Goal: Information Seeking & Learning: Learn about a topic

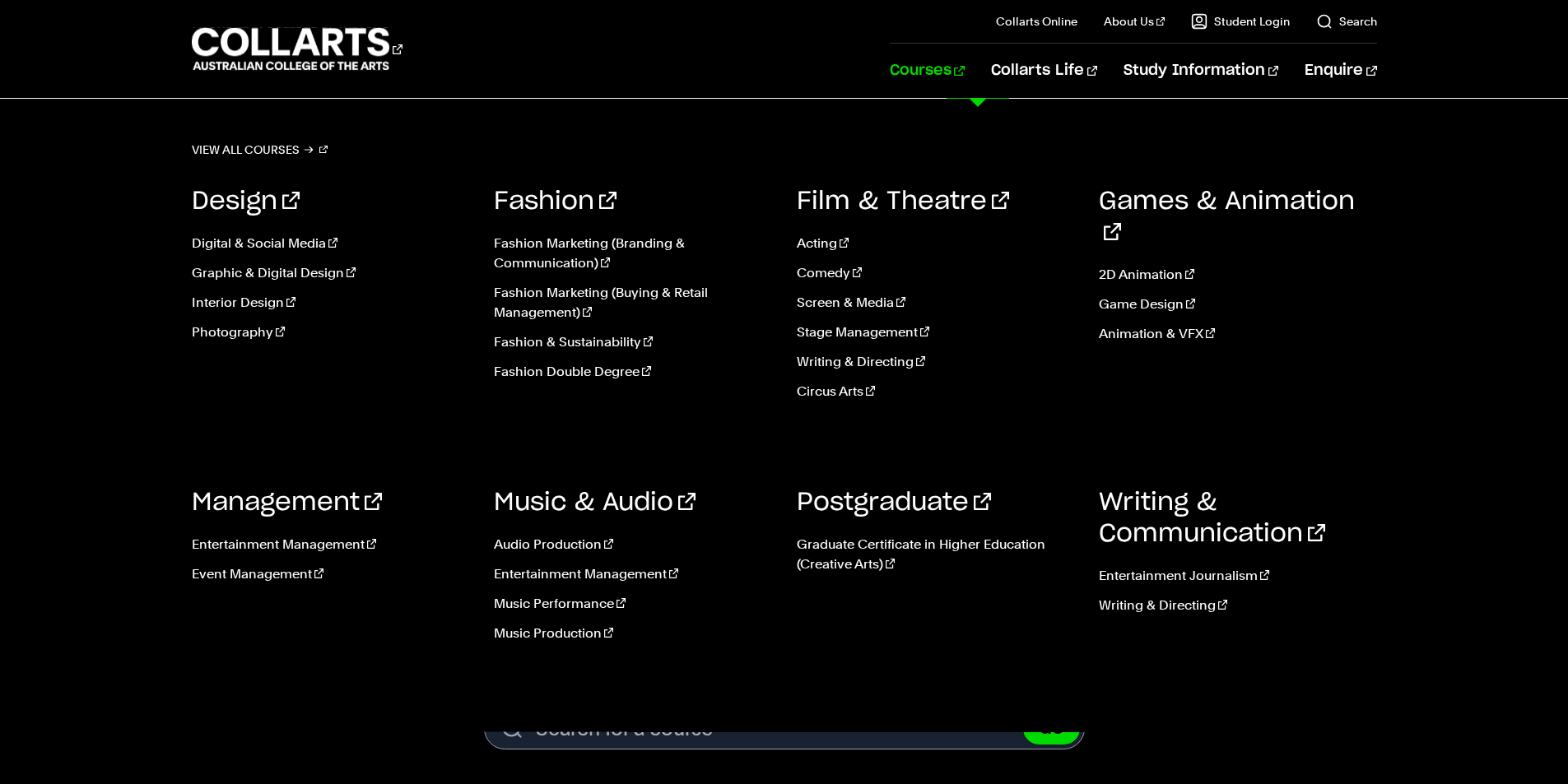
click at [965, 75] on link "Courses" at bounding box center [926, 70] width 75 height 54
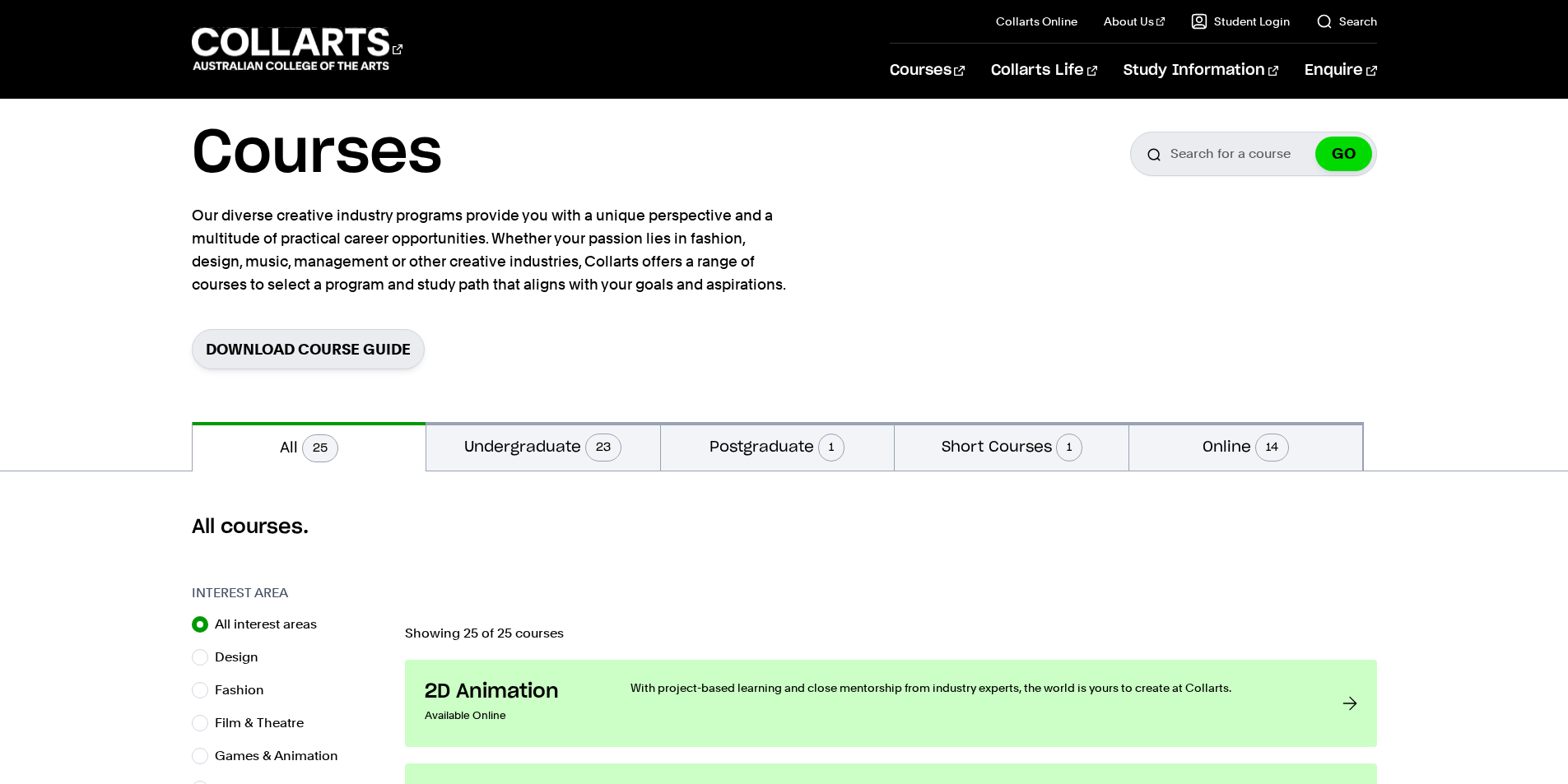
scroll to position [82, 0]
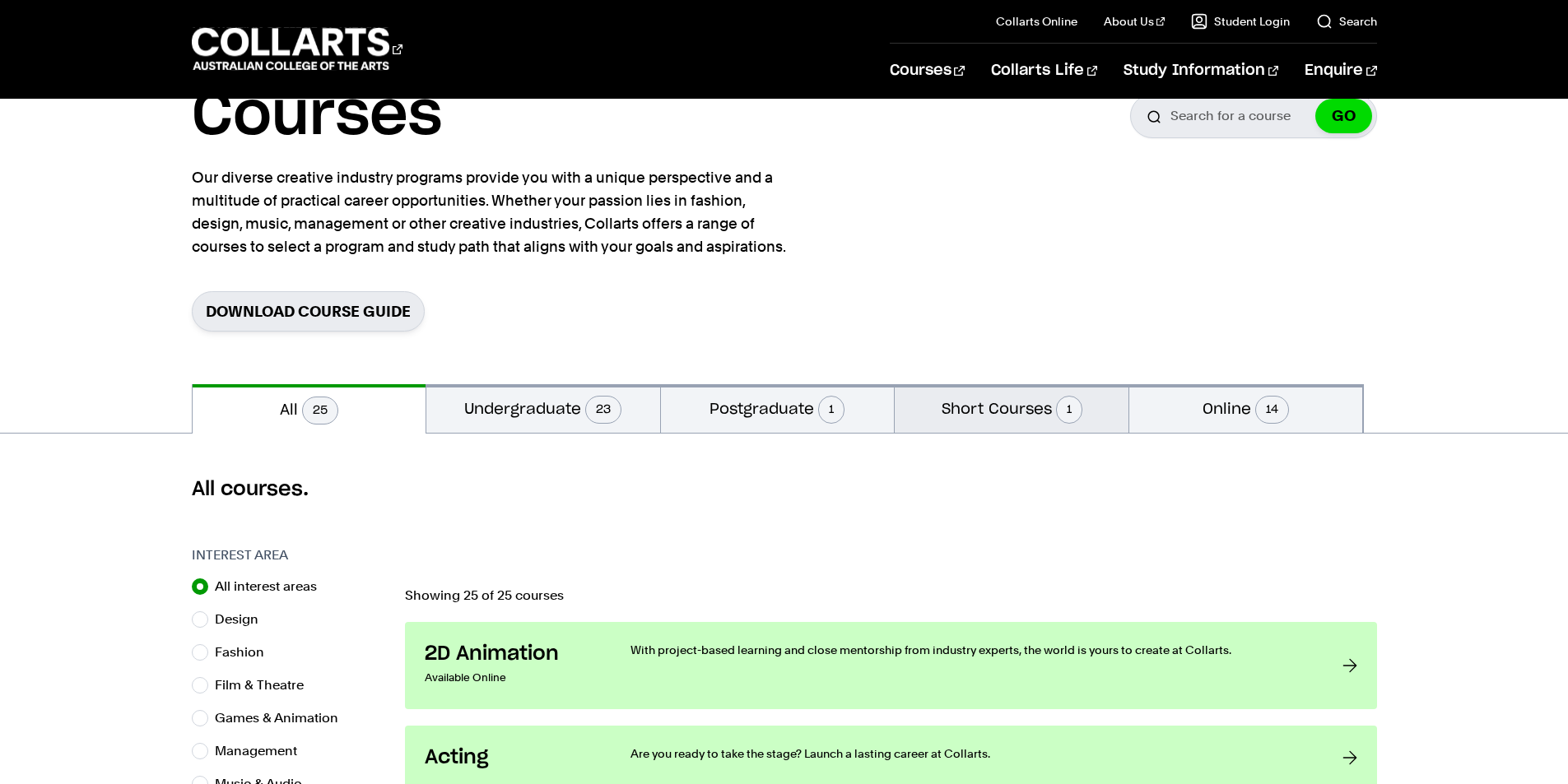
click at [983, 405] on button "Short Courses 1" at bounding box center [1011, 409] width 234 height 49
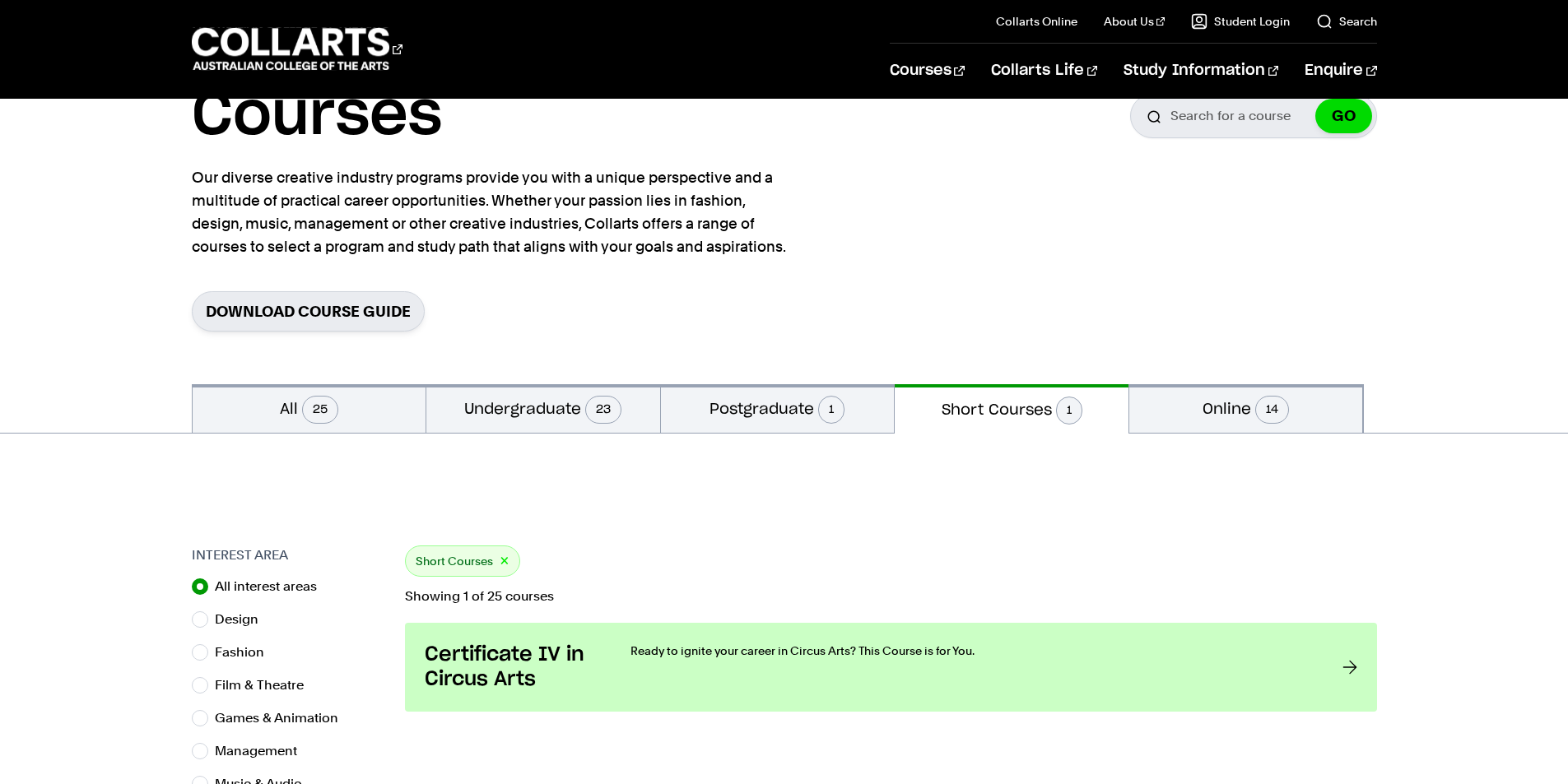
scroll to position [247, 0]
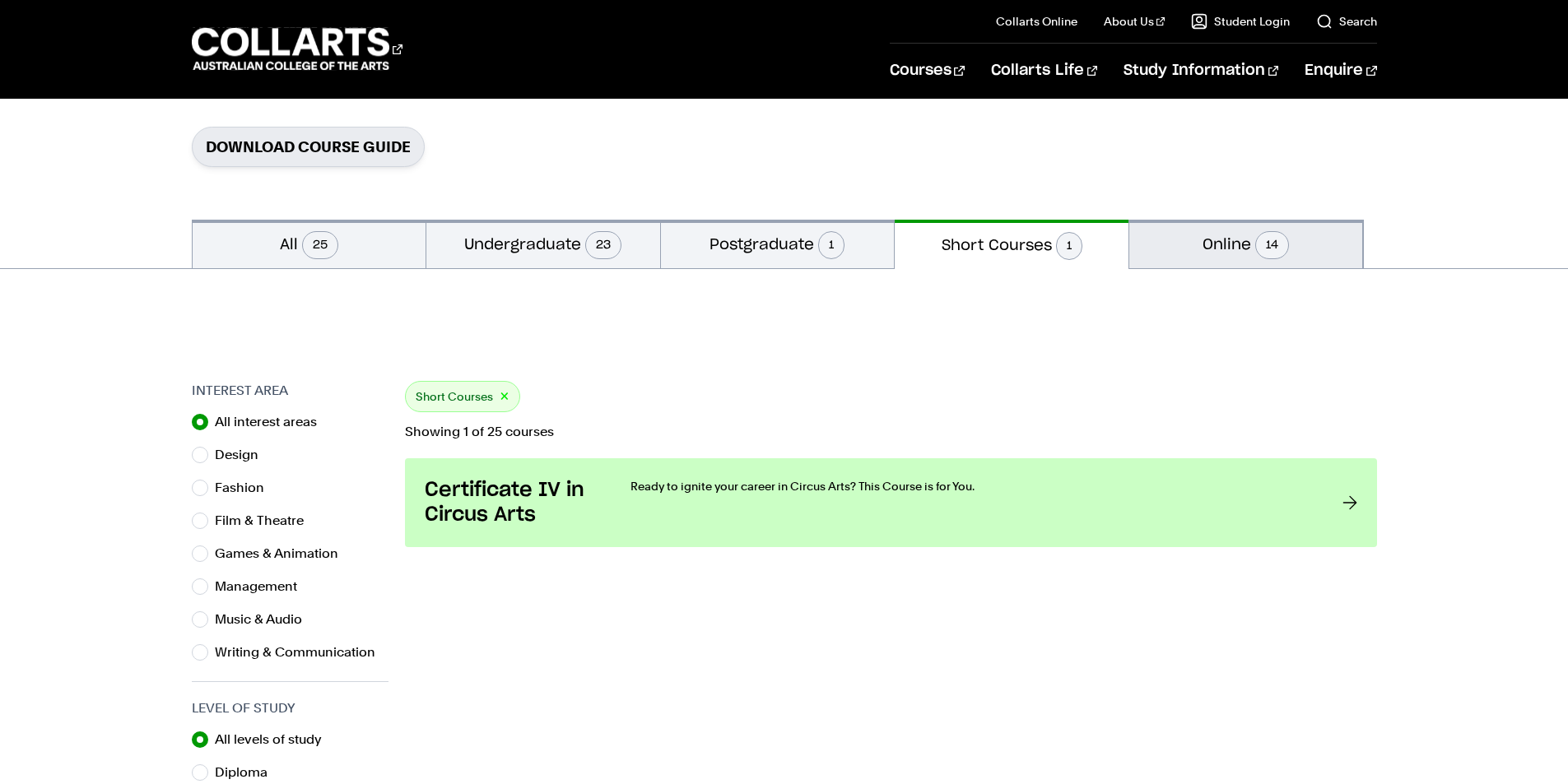
click at [1225, 242] on button "Online 14" at bounding box center [1246, 243] width 234 height 49
radio input "false"
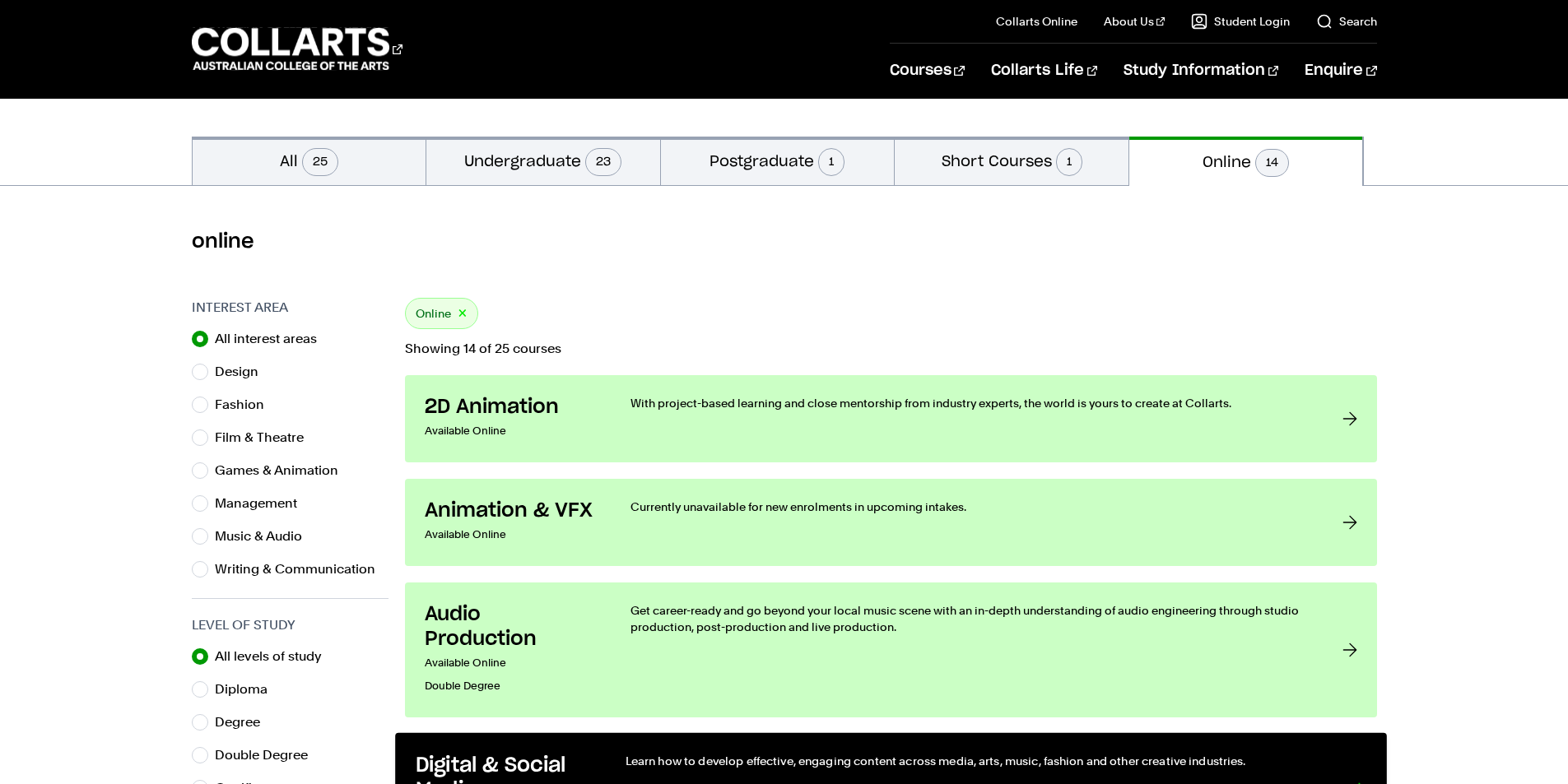
scroll to position [329, 0]
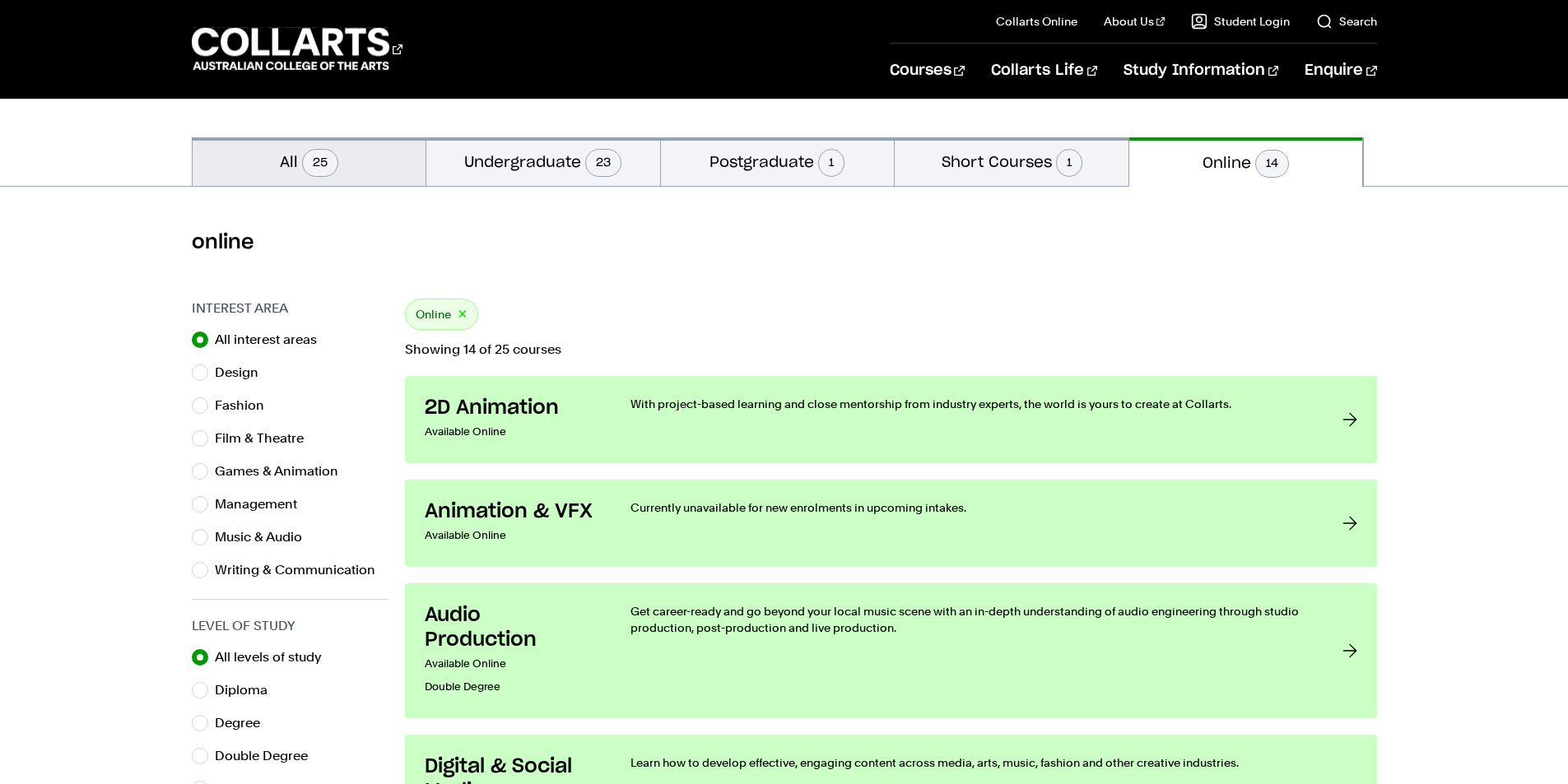
click at [320, 158] on span "25" at bounding box center [320, 163] width 36 height 28
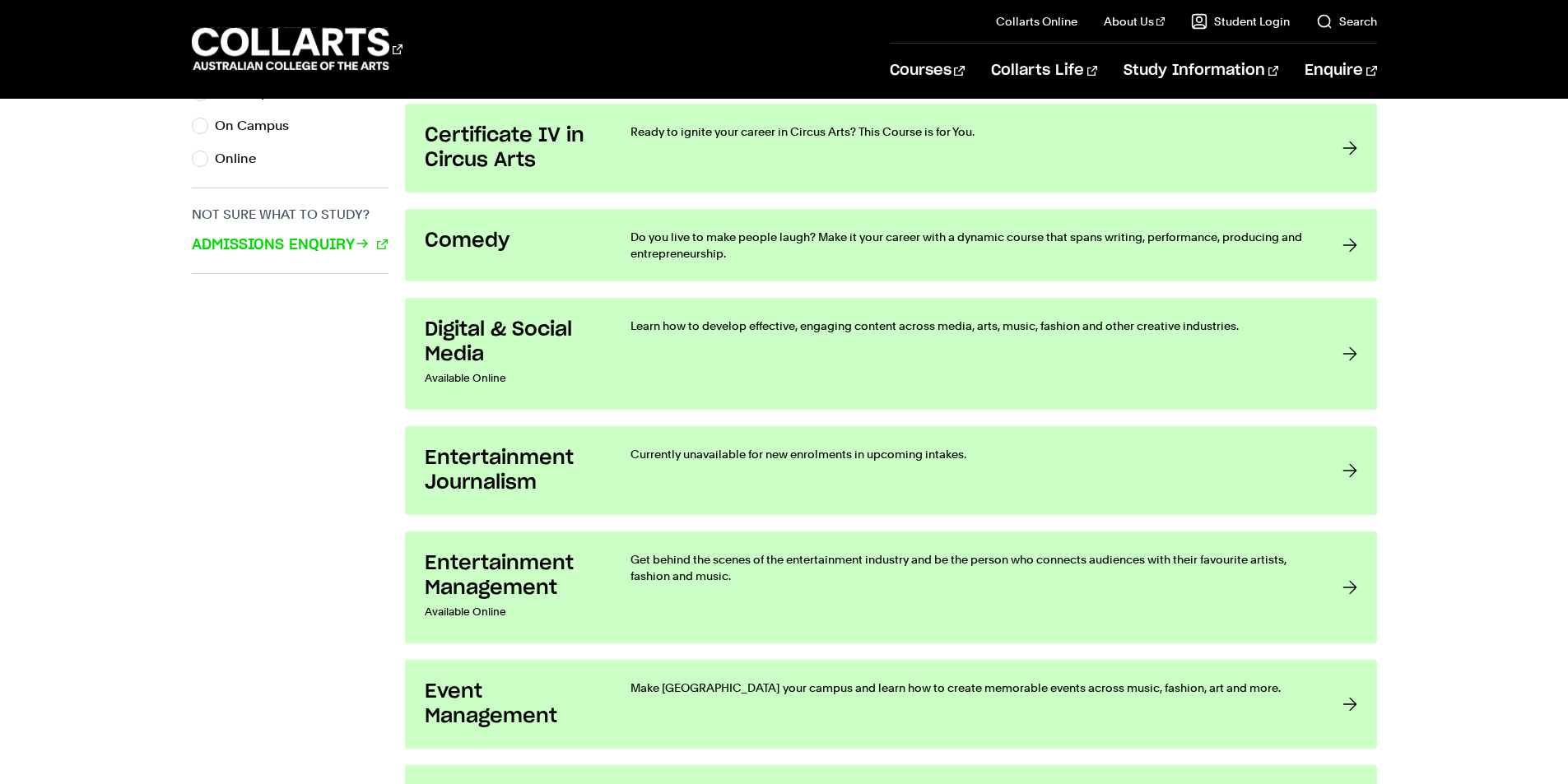
scroll to position [1152, 0]
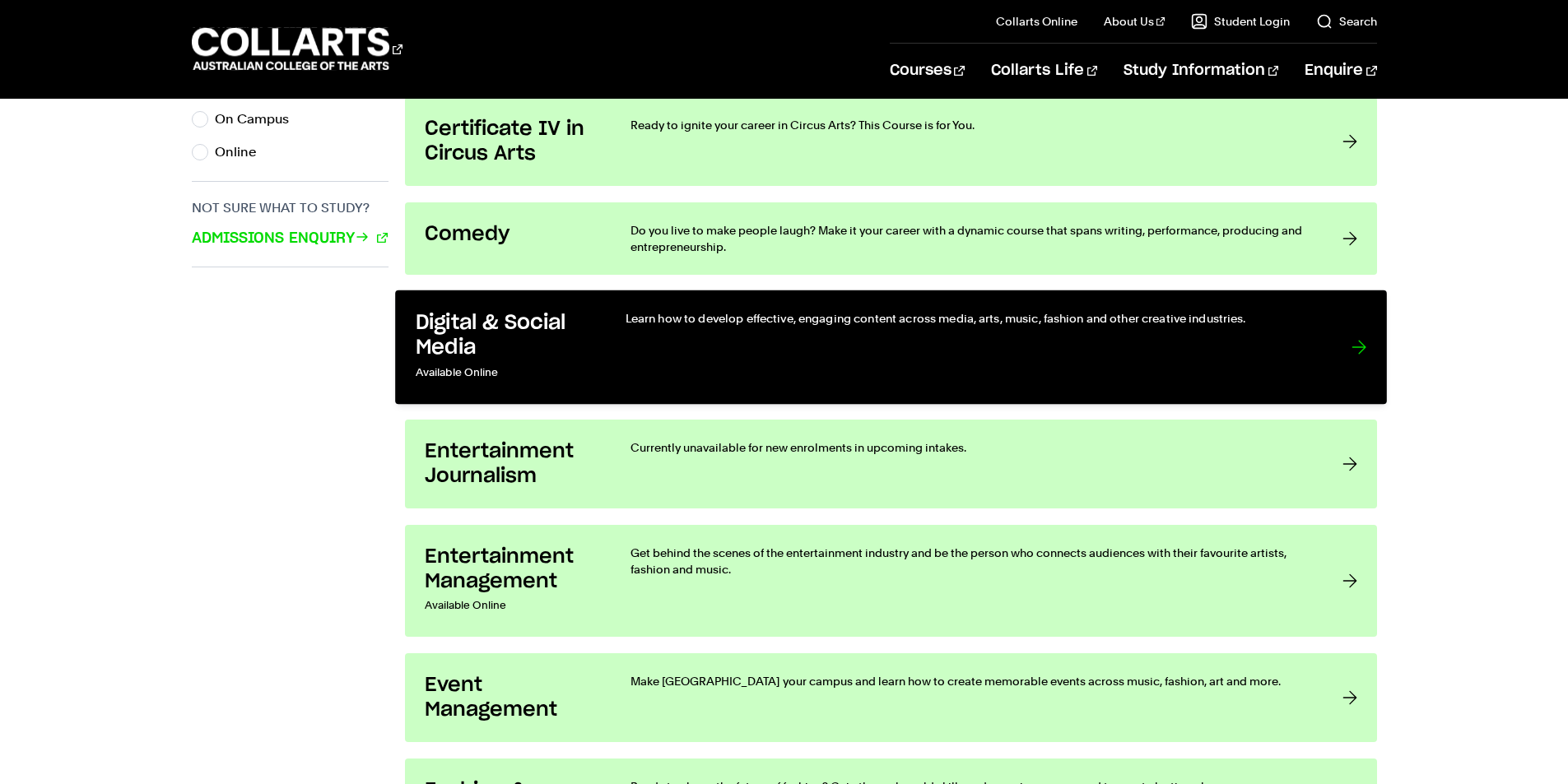
click at [746, 328] on div "Learn how to develop effective, engaging content across media, arts, music, fas…" at bounding box center [971, 347] width 692 height 74
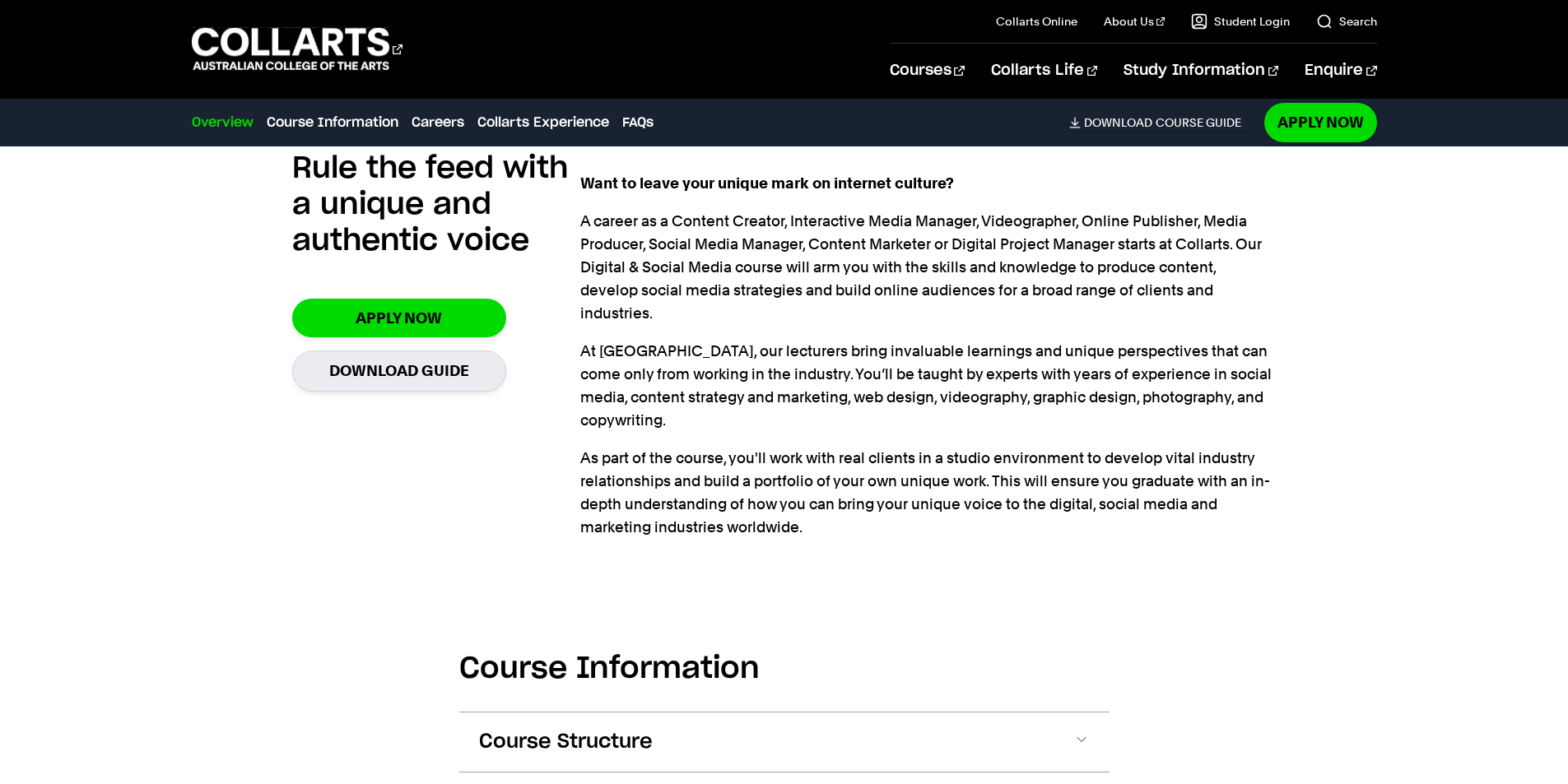
scroll to position [1152, 0]
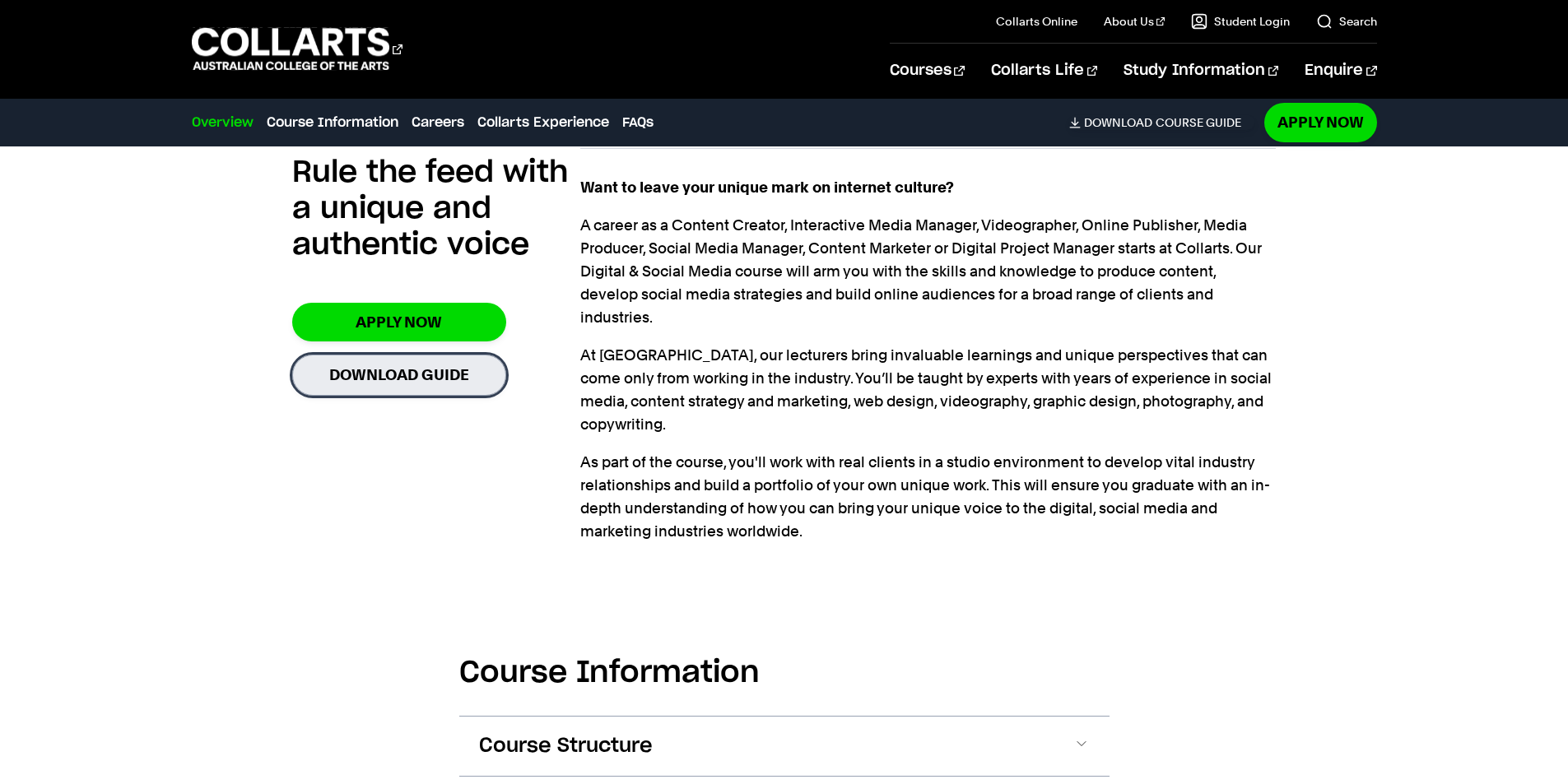
click at [387, 382] on link "Download Guide" at bounding box center [399, 374] width 214 height 40
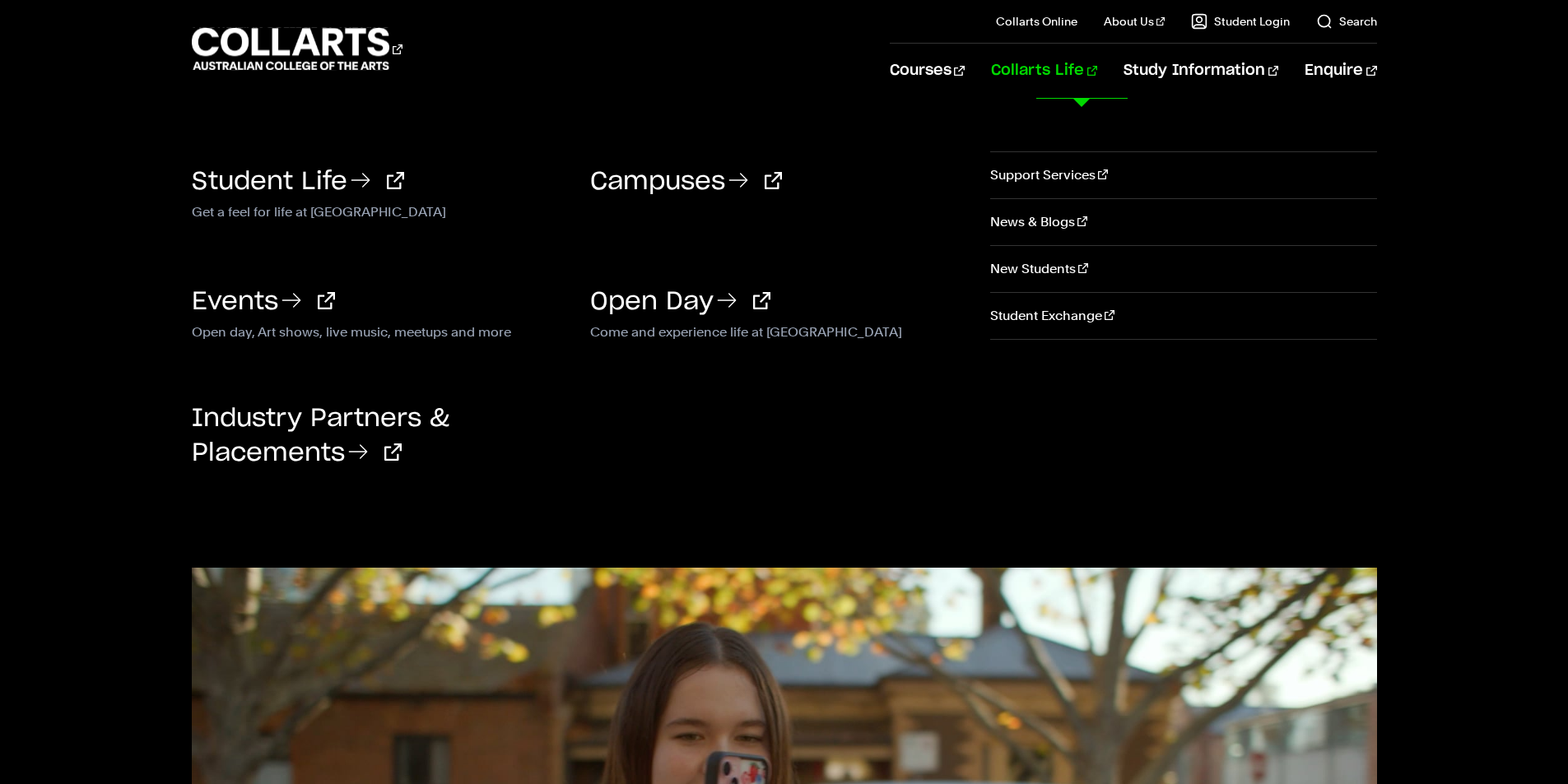
click at [1048, 71] on link "Collarts Life" at bounding box center [1044, 70] width 106 height 54
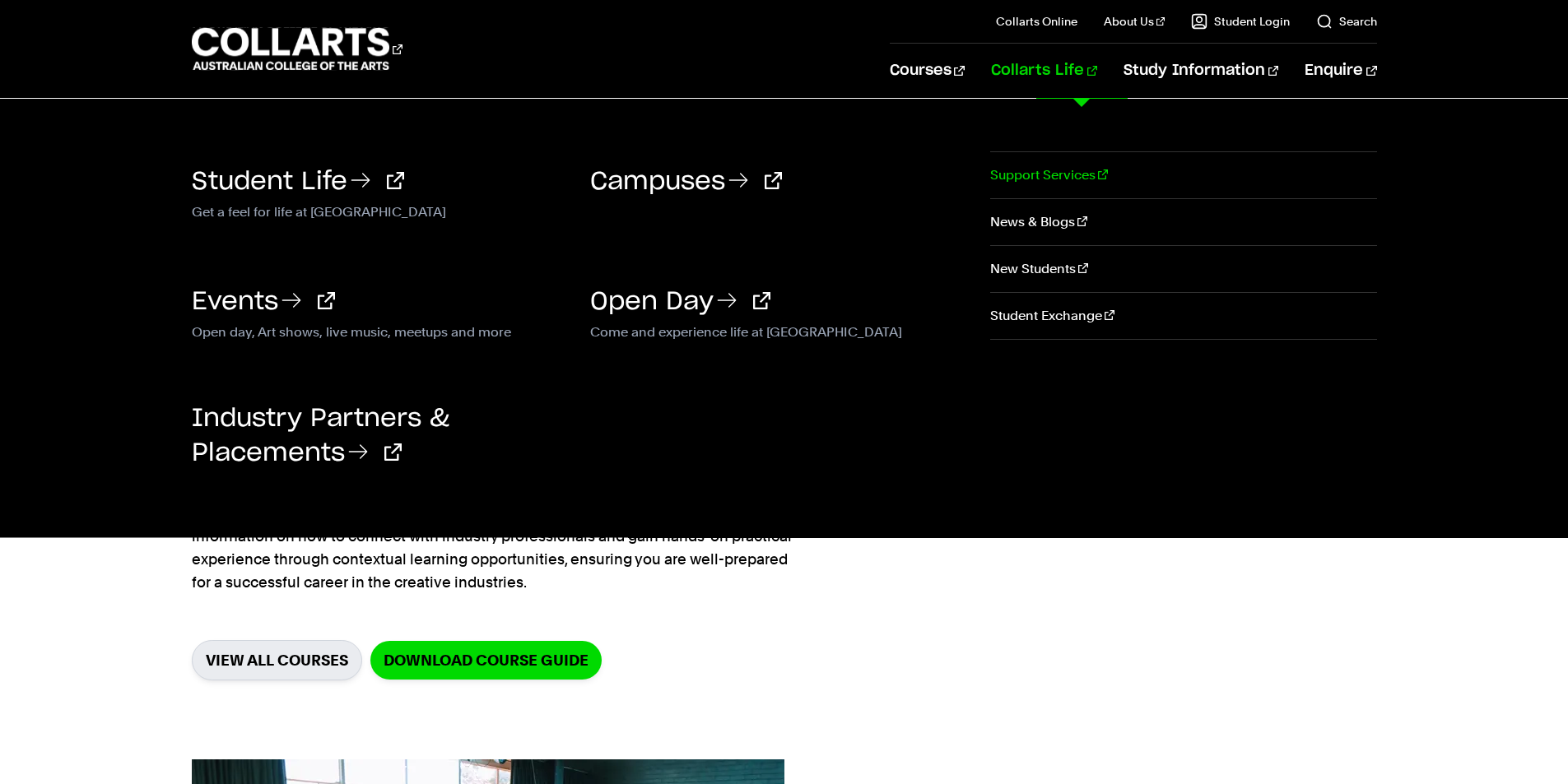
click at [1003, 178] on link "Support Services" at bounding box center [1182, 176] width 386 height 46
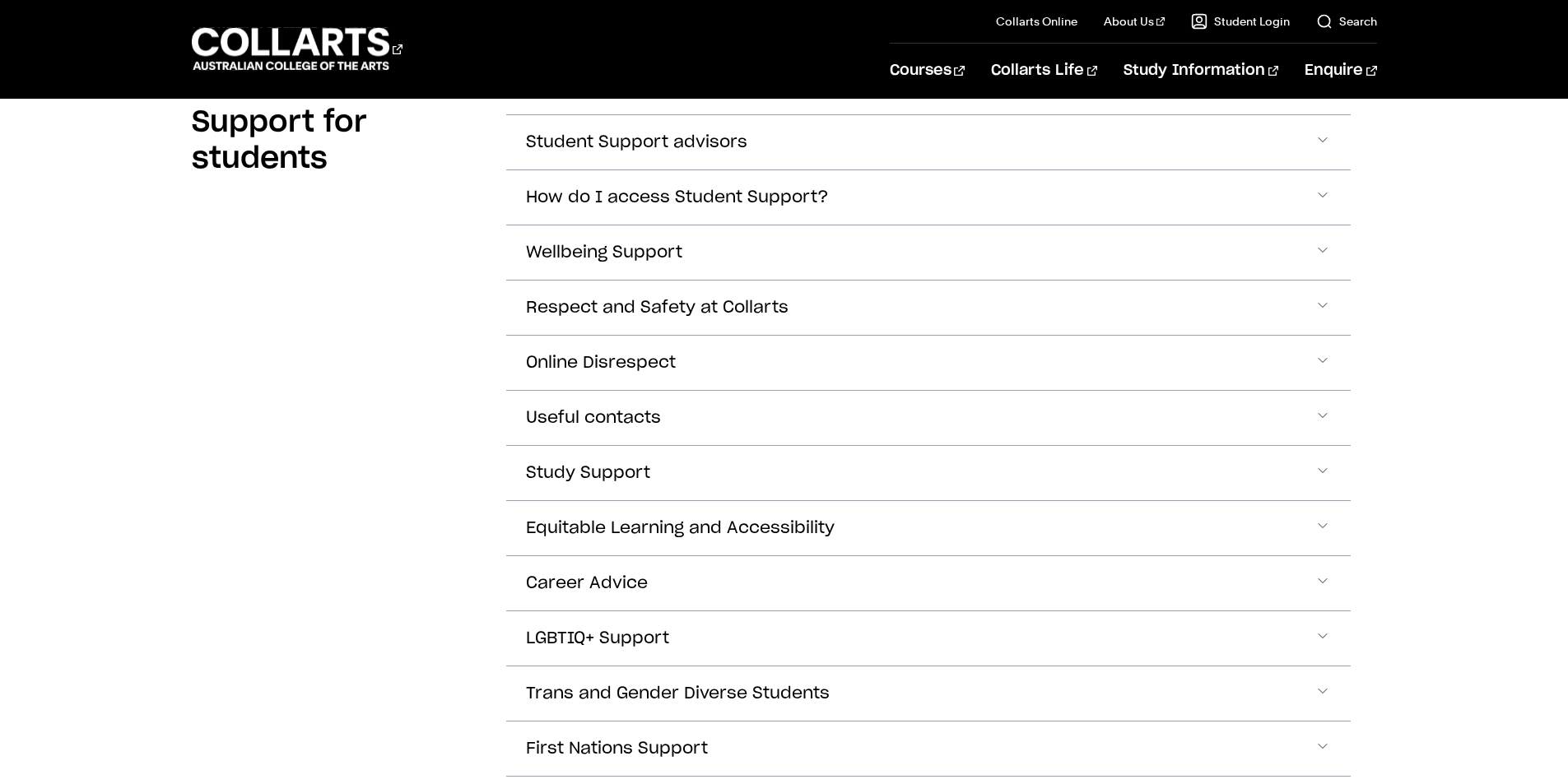
scroll to position [494, 0]
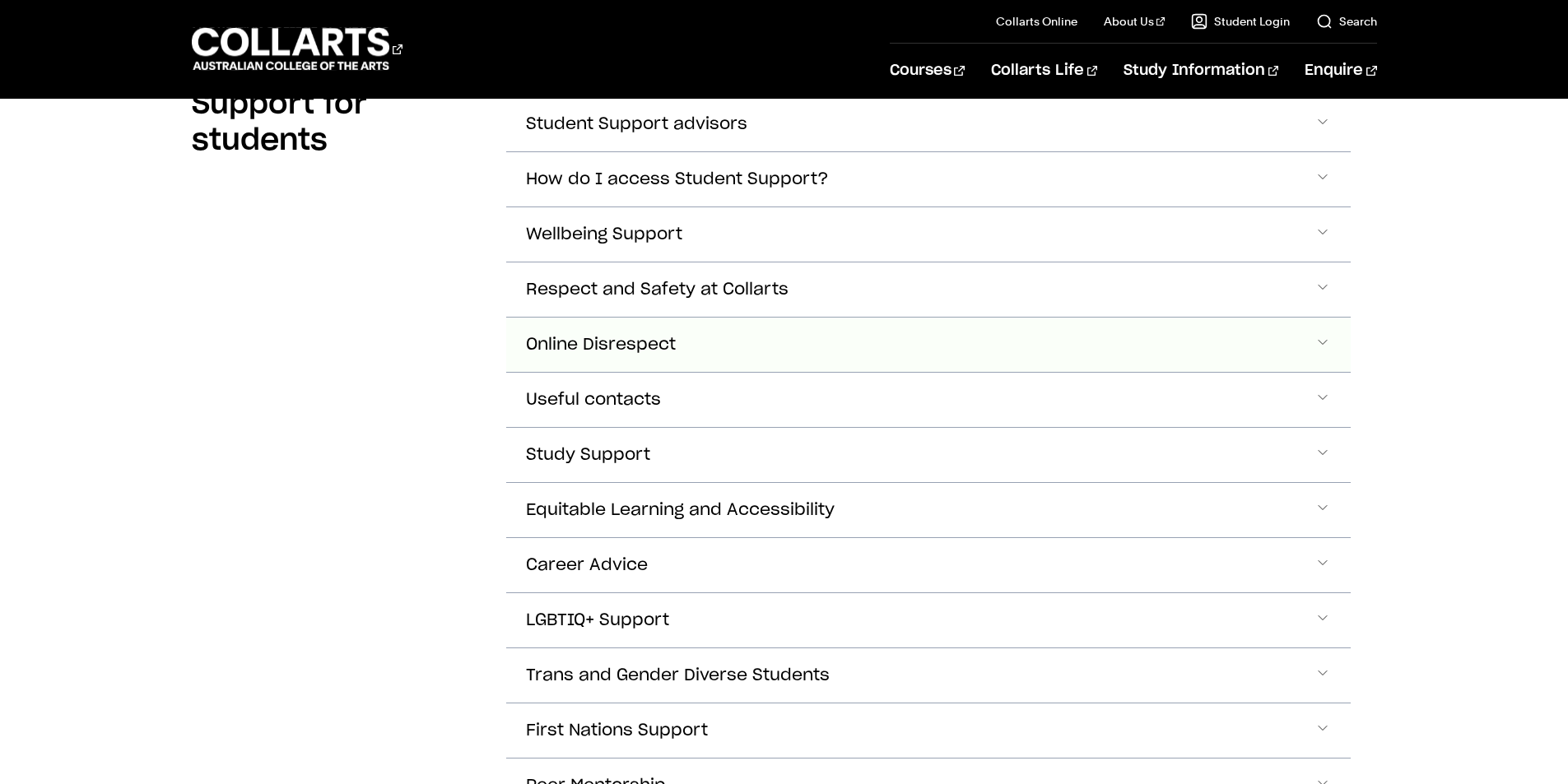
click at [697, 152] on button "Online Disrespect" at bounding box center [928, 123] width 844 height 54
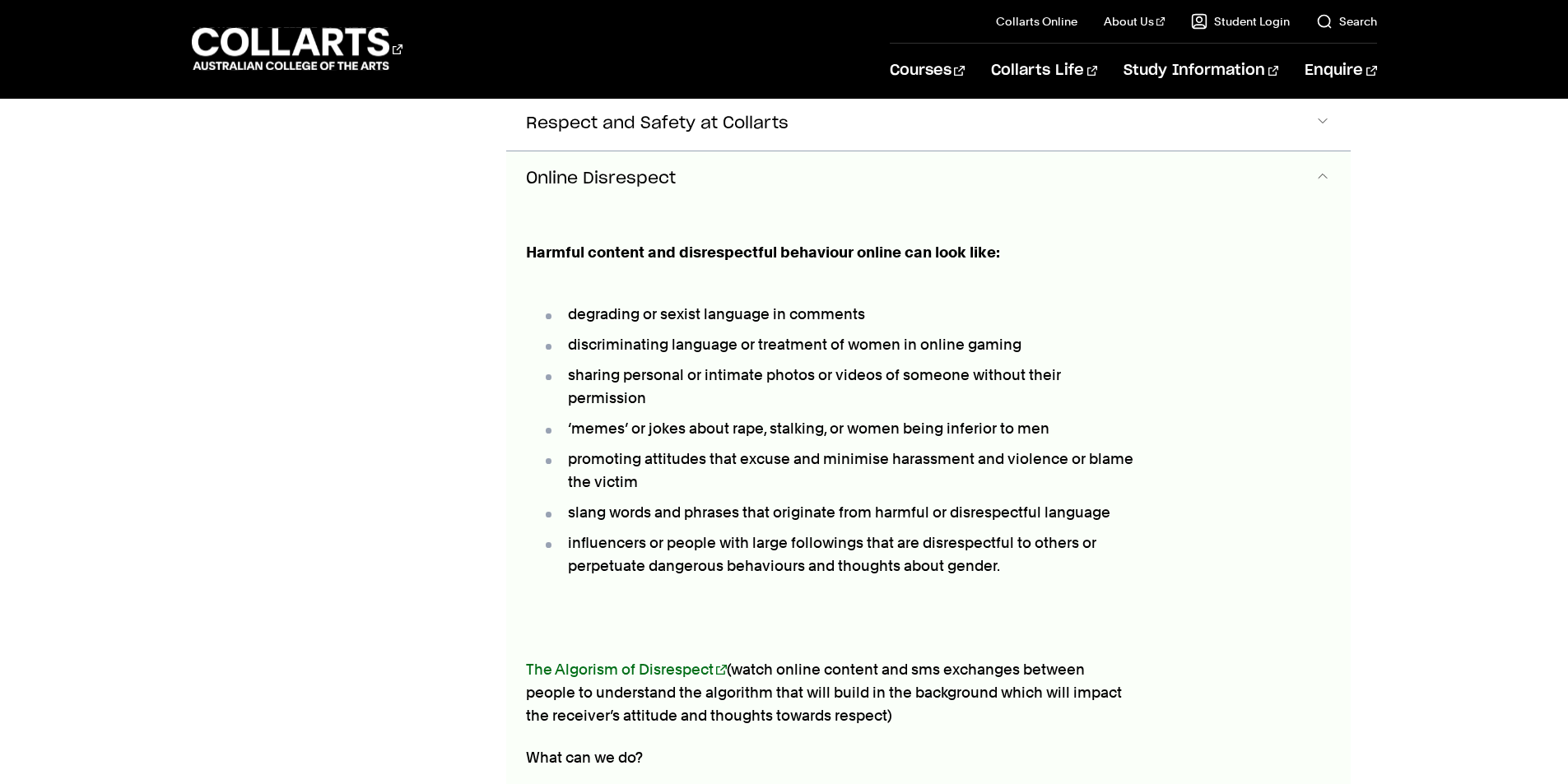
scroll to position [907, 0]
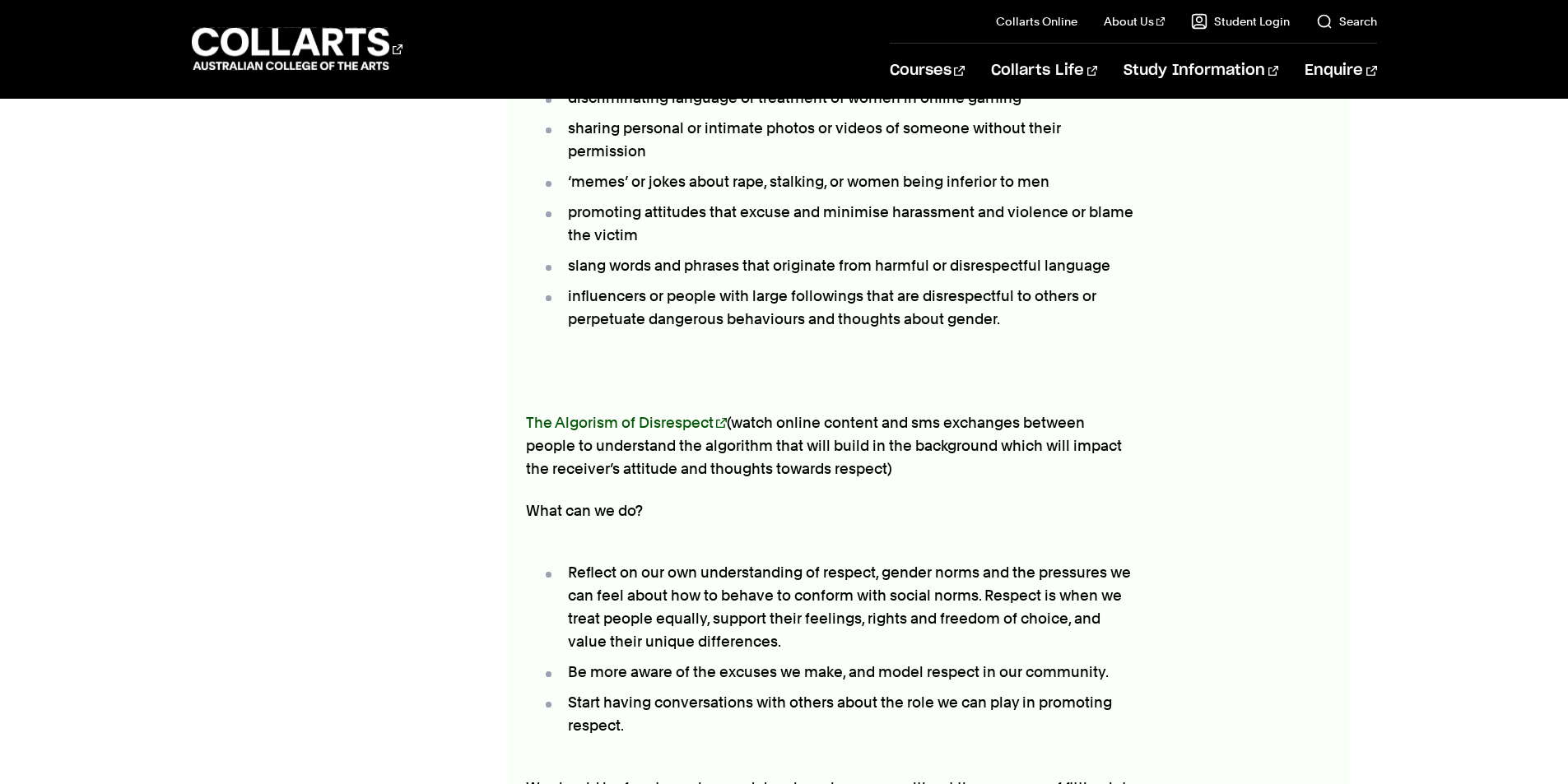
click at [676, 420] on link "The Algorism of Disrespect" at bounding box center [626, 422] width 200 height 17
